Goal: Find contact information: Find contact information

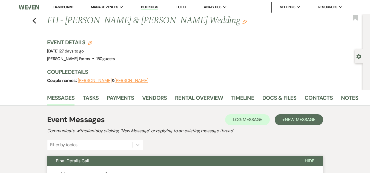
click at [68, 7] on link "Dashboard" at bounding box center [63, 7] width 20 height 5
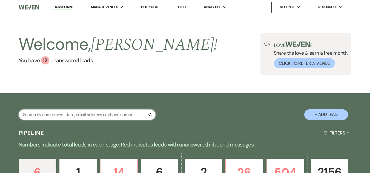
click at [71, 114] on input "text" at bounding box center [87, 114] width 137 height 11
type input "killee"
select select "6"
select select "8"
select select "6"
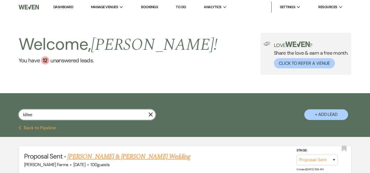
type input "killee"
click at [102, 155] on link "[PERSON_NAME] & [PERSON_NAME] Wedding" at bounding box center [128, 157] width 123 height 10
select select "6"
select select "5"
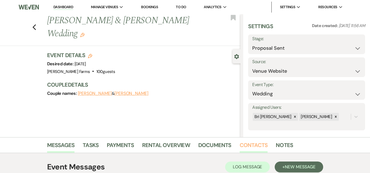
click at [257, 142] on link "Contacts" at bounding box center [253, 147] width 28 height 12
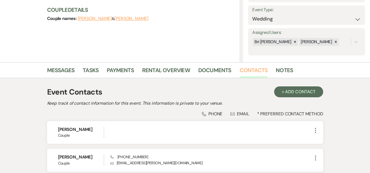
scroll to position [85, 0]
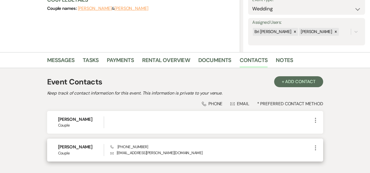
click at [132, 152] on p "Envelope [EMAIL_ADDRESS][PERSON_NAME][DOMAIN_NAME]" at bounding box center [211, 153] width 202 height 6
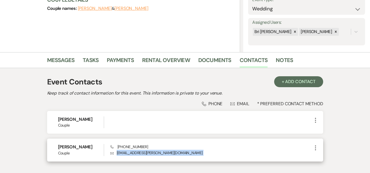
click at [132, 152] on p "Envelope [EMAIL_ADDRESS][PERSON_NAME][DOMAIN_NAME]" at bounding box center [211, 153] width 202 height 6
copy div "[EMAIL_ADDRESS][PERSON_NAME][DOMAIN_NAME] More"
